Goal: Information Seeking & Learning: Learn about a topic

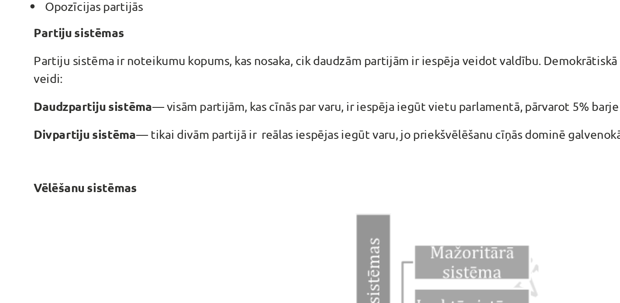
scroll to position [365, 0]
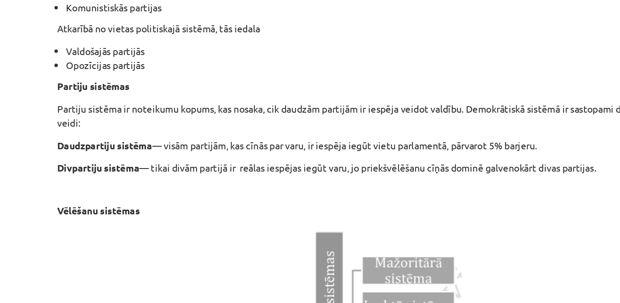
drag, startPoint x: 98, startPoint y: 161, endPoint x: 455, endPoint y: 217, distance: 360.9
click at [455, 217] on div "10 XP Saņemsi Viegls 597 pilda Apraksts Uzdevums Palīdzība Politiskās partijas …" at bounding box center [310, 140] width 432 height 1142
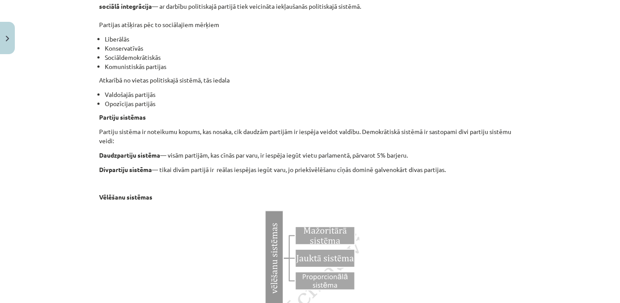
scroll to position [511, 0]
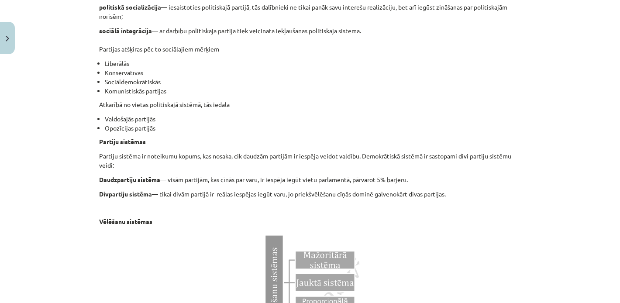
copy div "Partiju sistēmas Partiju sistēma ir noteikumu kopums, kas nosaka, cik daudzām p…"
click at [158, 128] on li "Opozīcijas partijās" at bounding box center [313, 127] width 416 height 9
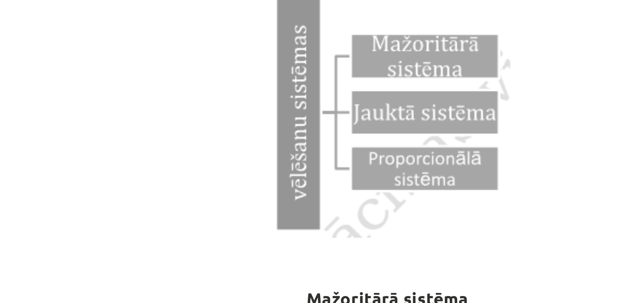
scroll to position [672, 0]
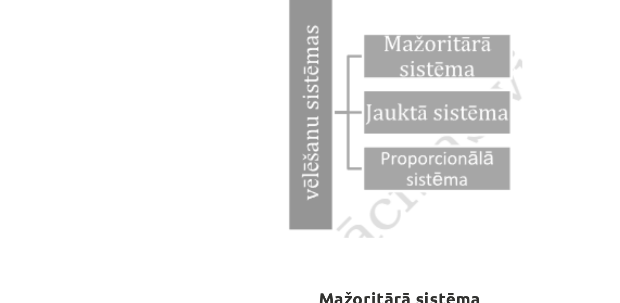
click at [249, 151] on p at bounding box center [310, 121] width 422 height 102
click at [201, 147] on p at bounding box center [310, 121] width 422 height 102
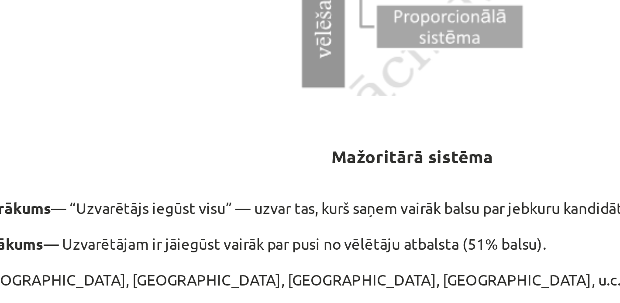
scroll to position [704, 0]
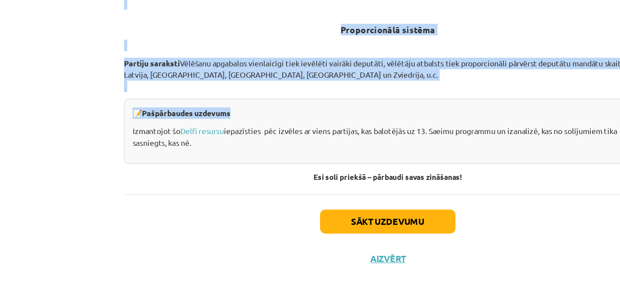
drag, startPoint x: 276, startPoint y: 163, endPoint x: 272, endPoint y: 152, distance: 11.5
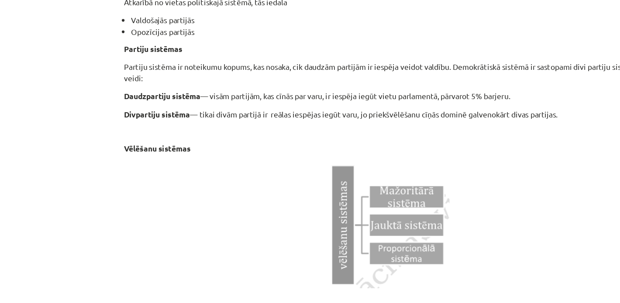
scroll to position [553, 0]
click at [129, 178] on strong "Vēlēšanu sistēmas" at bounding box center [125, 179] width 53 height 8
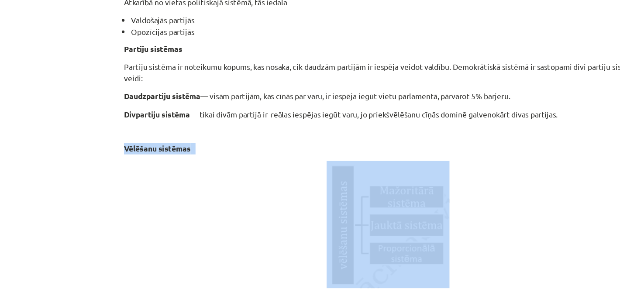
click at [129, 178] on strong "Vēlēšanu sistēmas" at bounding box center [125, 179] width 53 height 8
copy div "Vēlēšanu sistēmas"
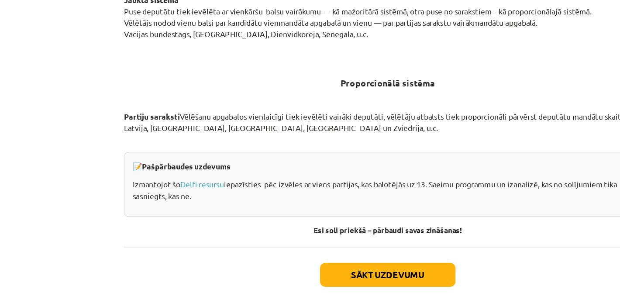
scroll to position [918, 0]
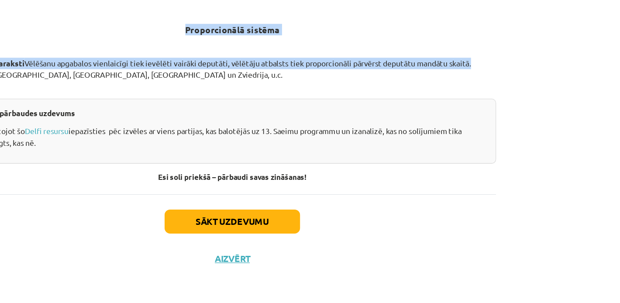
drag, startPoint x: 276, startPoint y: 141, endPoint x: 502, endPoint y: 111, distance: 228.0
copy div "Mažoritārā sistēma Vienkāršais vairākums — “Uzvarētājs iegūst visu” — uzvar tas…"
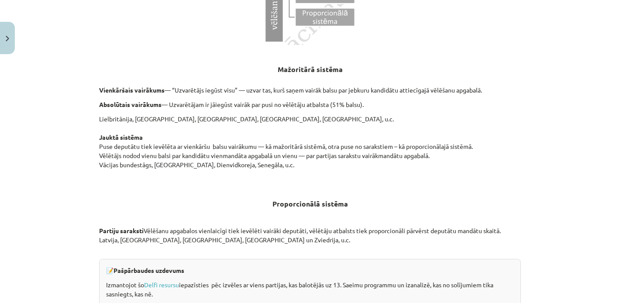
scroll to position [801, 0]
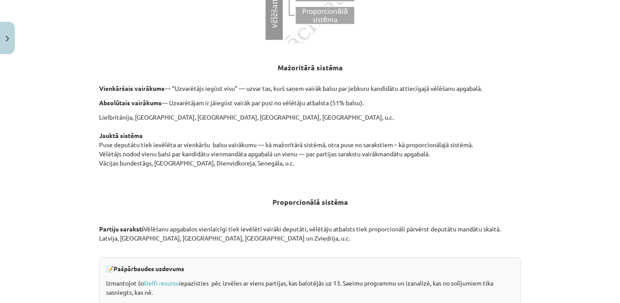
drag, startPoint x: 281, startPoint y: 64, endPoint x: 295, endPoint y: 158, distance: 95.4
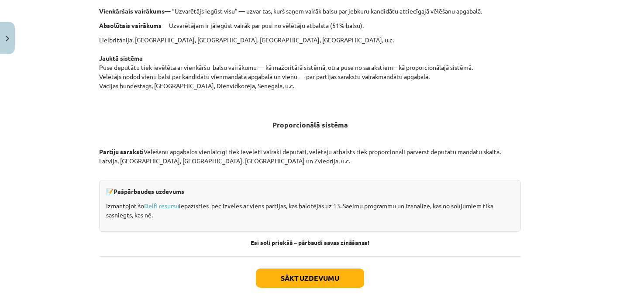
scroll to position [918, 0]
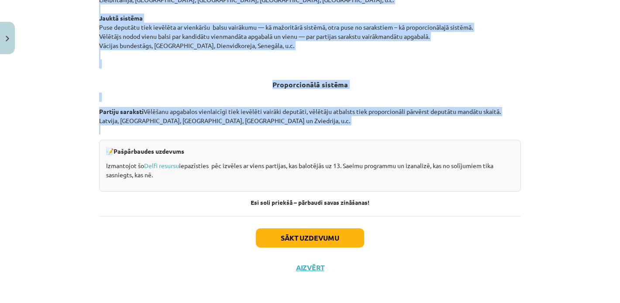
drag, startPoint x: 279, startPoint y: 68, endPoint x: 254, endPoint y: 124, distance: 61.5
copy div "Mažoritārā sistēma Vienkāršais vairākums — “Uzvarētājs iegūst visu” — uzvar tas…"
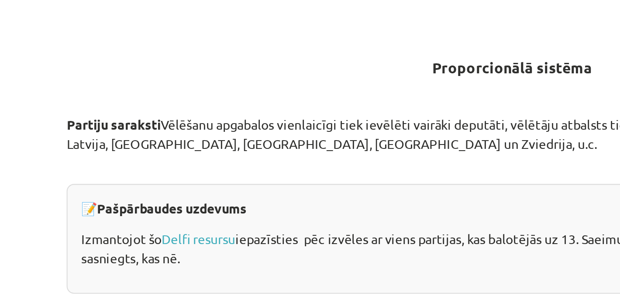
scroll to position [912, 0]
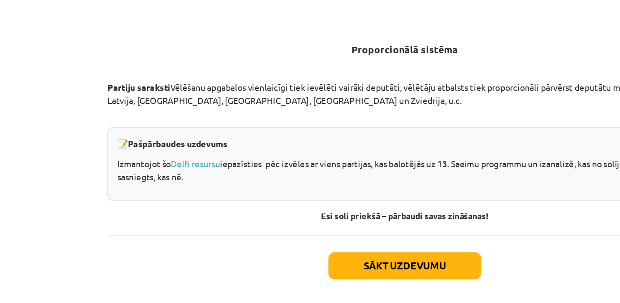
click at [278, 233] on div "Sākt uzdevumu Aizvērt" at bounding box center [310, 253] width 422 height 61
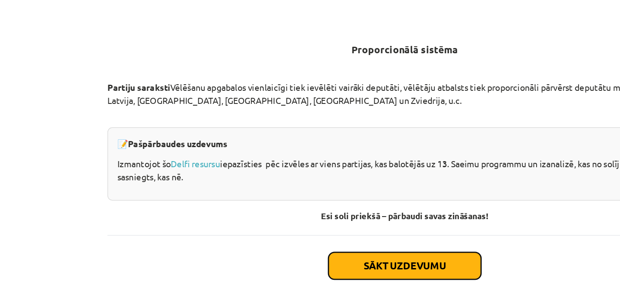
click at [275, 243] on button "Sākt uzdevumu" at bounding box center [310, 244] width 108 height 19
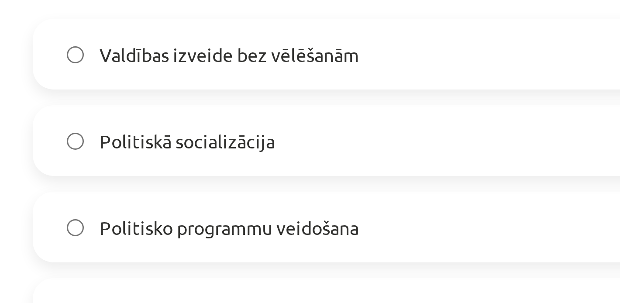
scroll to position [61, 0]
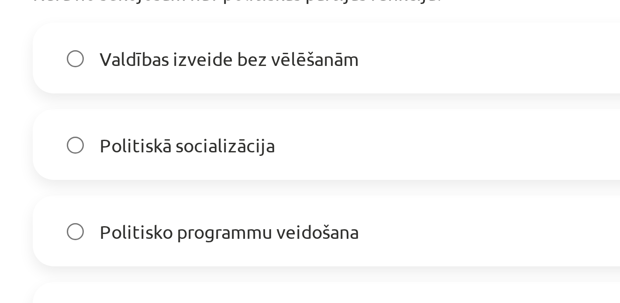
click at [141, 173] on label "Valdības izveide bez vēlēšanām" at bounding box center [310, 169] width 420 height 22
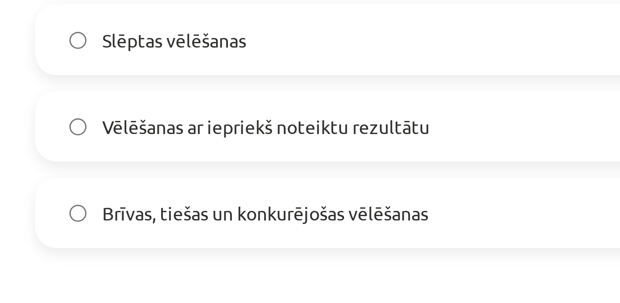
scroll to position [254, 0]
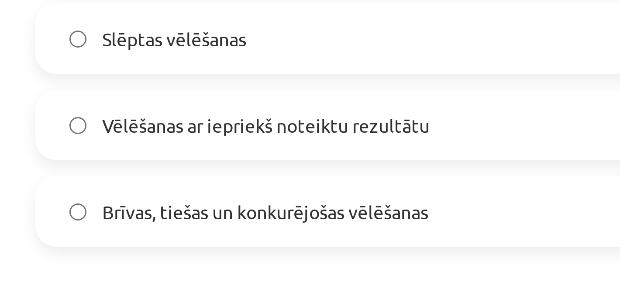
click at [165, 232] on span "Brīvas, tiešas un konkurējošas vēlēšanas" at bounding box center [175, 234] width 109 height 9
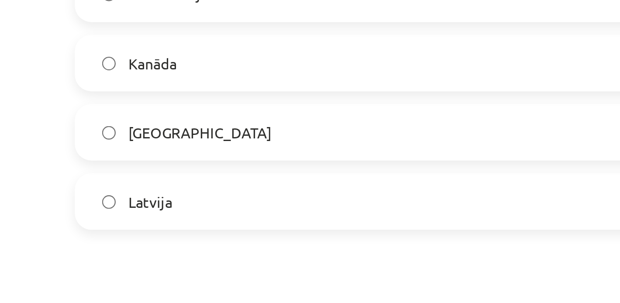
scroll to position [430, 0]
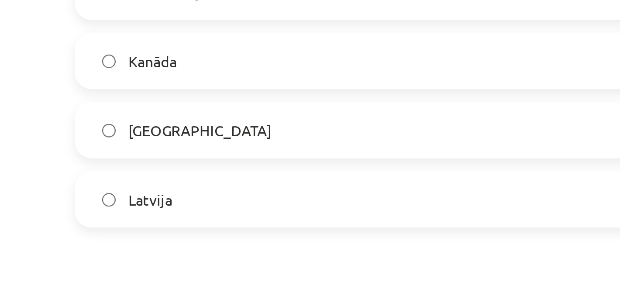
click at [198, 227] on label "Latvija" at bounding box center [310, 229] width 420 height 22
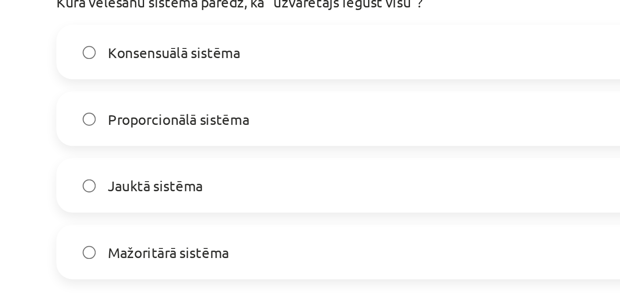
scroll to position [586, 0]
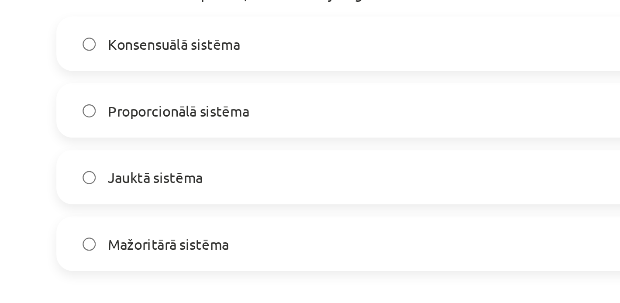
click at [155, 242] on span "Mažoritārā sistēma" at bounding box center [147, 244] width 52 height 9
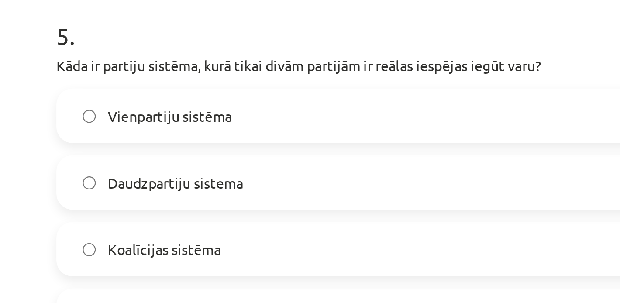
scroll to position [727, 0]
click at [202, 193] on label "Vienpartiju sistēma" at bounding box center [310, 189] width 420 height 22
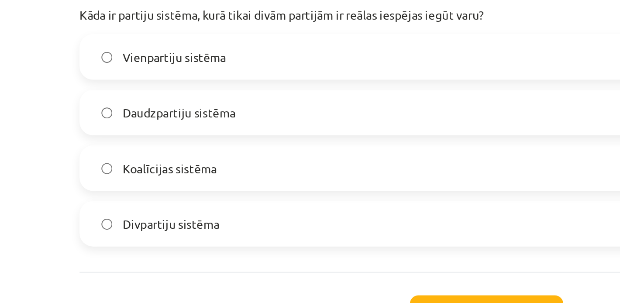
scroll to position [763, 0]
click at [159, 234] on span "Divpartiju sistēma" at bounding box center [146, 238] width 50 height 9
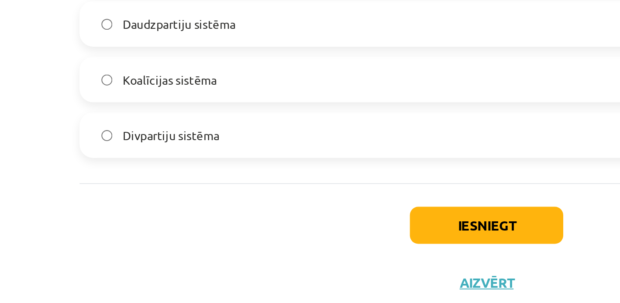
scroll to position [808, 0]
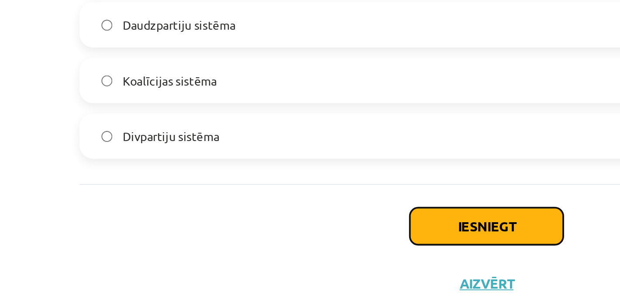
click at [296, 240] on button "Iesniegt" at bounding box center [309, 240] width 79 height 19
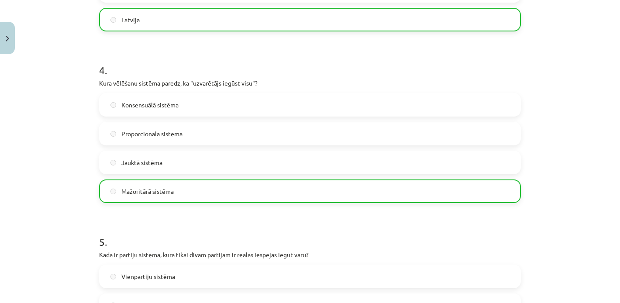
scroll to position [840, 0]
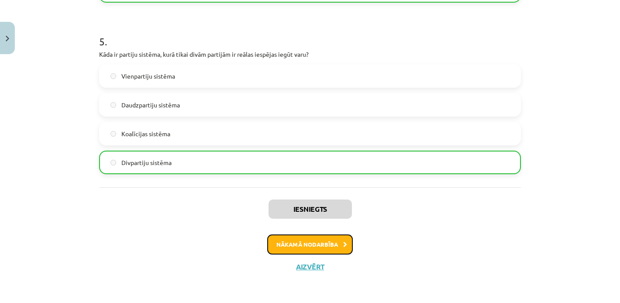
click at [323, 241] on button "Nākamā nodarbība" at bounding box center [310, 244] width 86 height 20
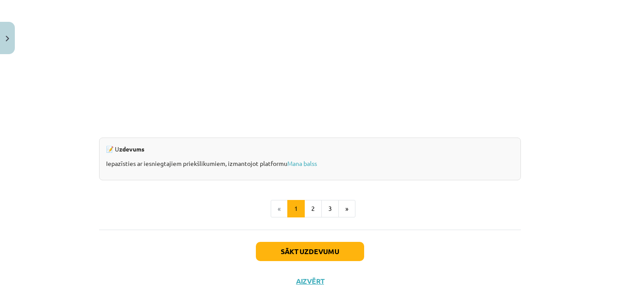
scroll to position [854, 0]
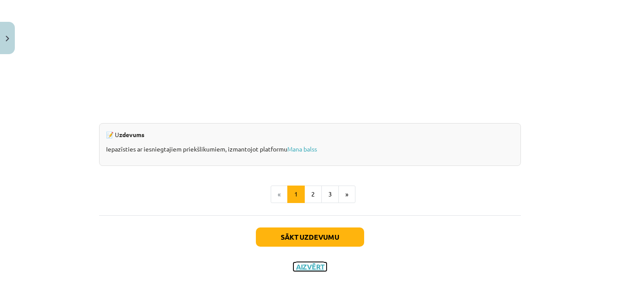
click at [300, 266] on button "Aizvērt" at bounding box center [309, 266] width 33 height 9
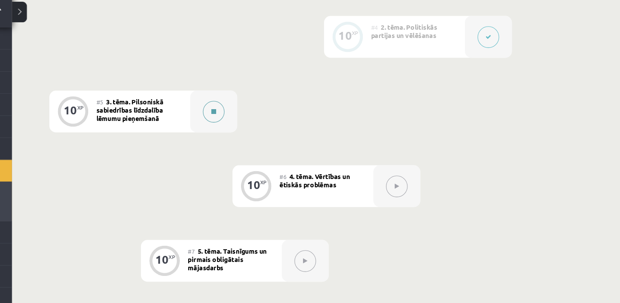
scroll to position [422, 0]
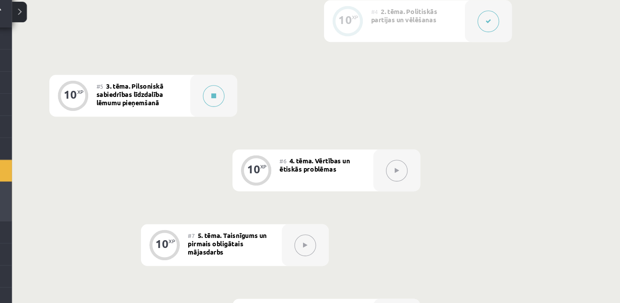
click at [196, 109] on div "#5 3. tēma. Pilsoniskā sabiedrības līdzdalība lēmumu pieņemšanā" at bounding box center [156, 110] width 87 height 39
click at [213, 109] on button at bounding box center [223, 110] width 20 height 20
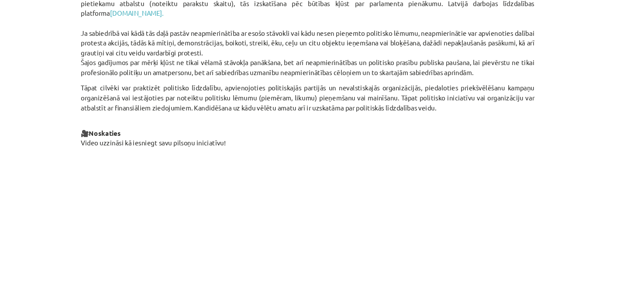
scroll to position [168, 0]
